Goal: Communication & Community: Share content

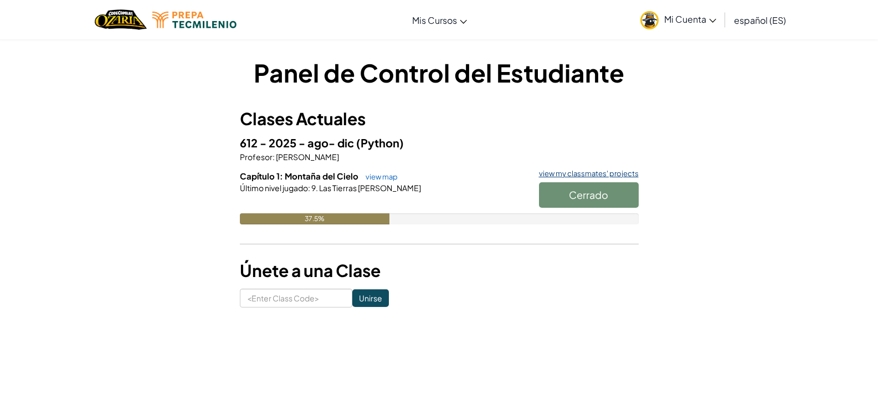
click at [568, 175] on link "view my classmates' projects" at bounding box center [586, 173] width 105 height 7
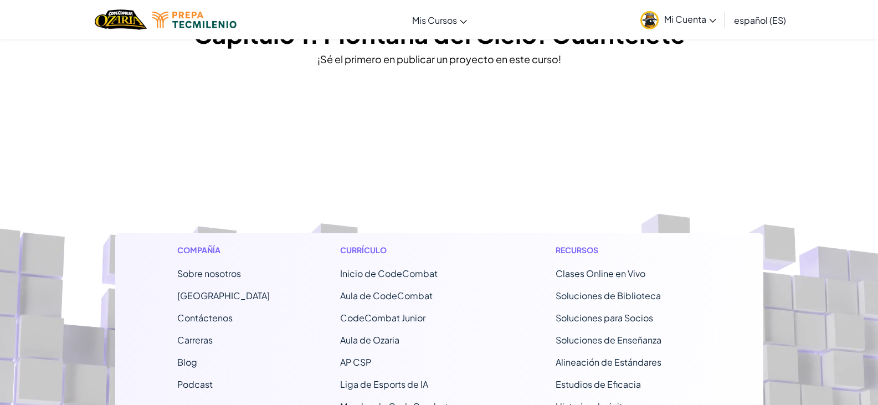
scroll to position [85, 0]
